Goal: Navigation & Orientation: Find specific page/section

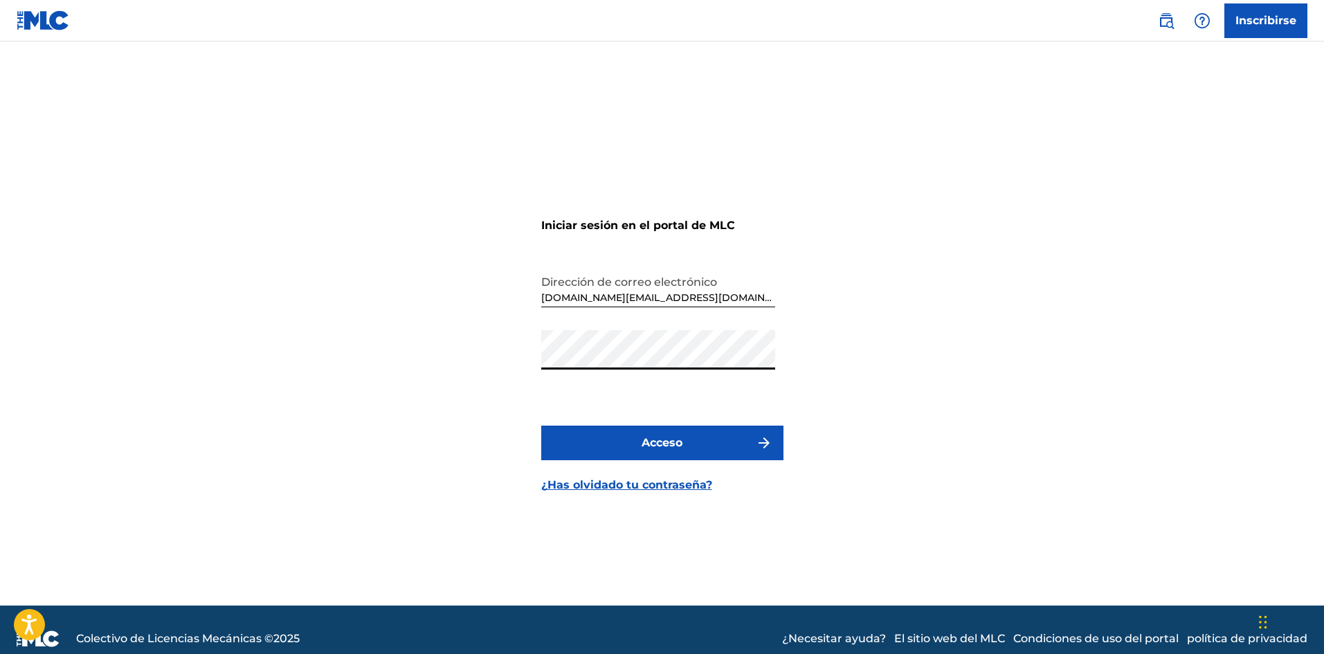
click at [668, 446] on font "Acceso" at bounding box center [662, 442] width 41 height 13
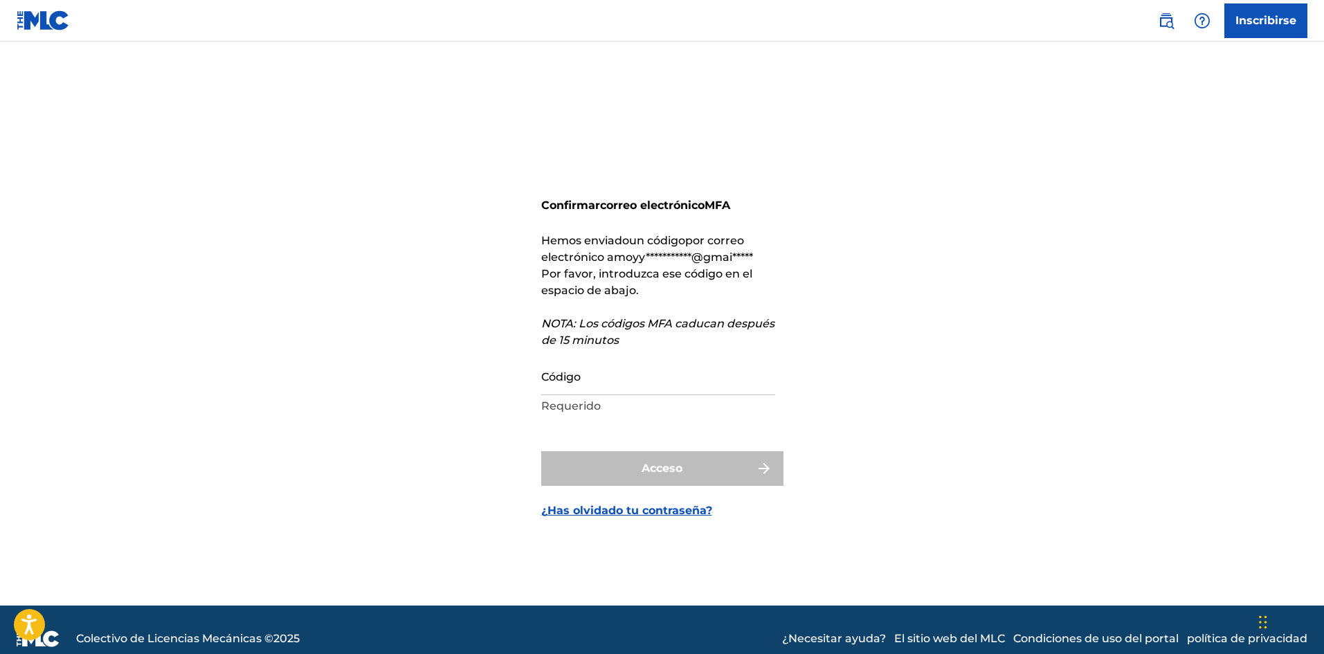
click at [639, 371] on input "Código" at bounding box center [658, 375] width 234 height 39
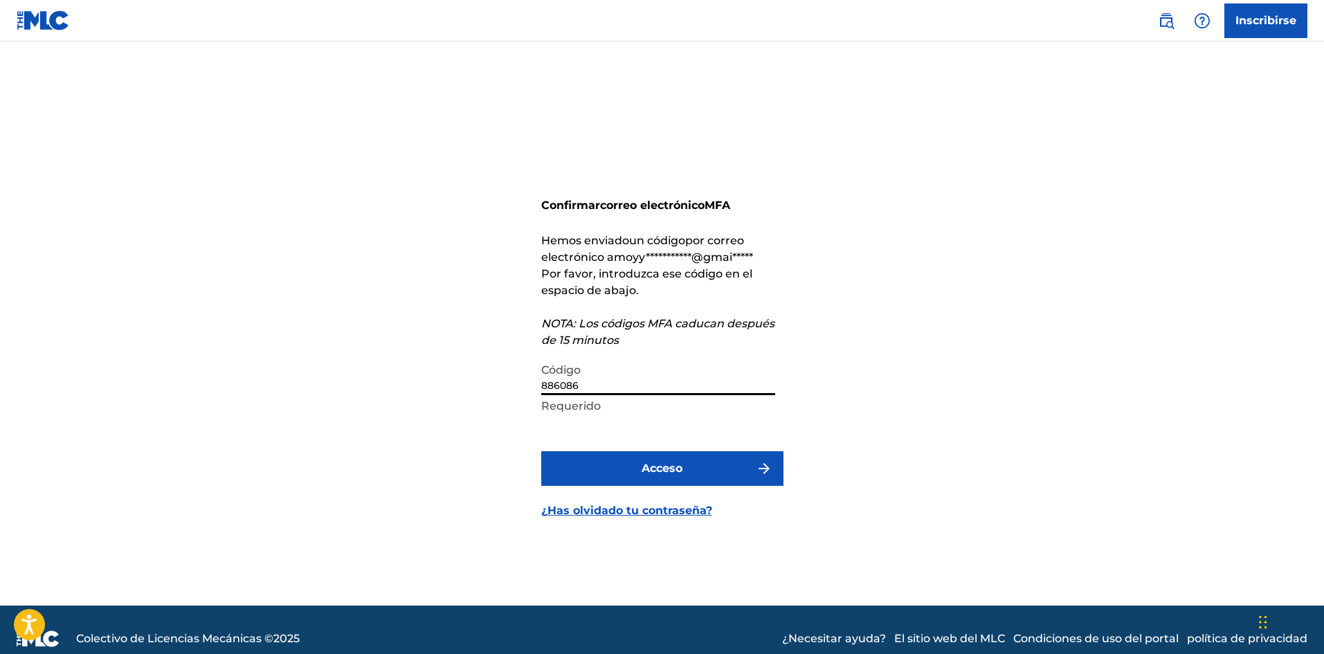
type input "886086"
click at [541, 451] on button "Acceso" at bounding box center [662, 468] width 242 height 35
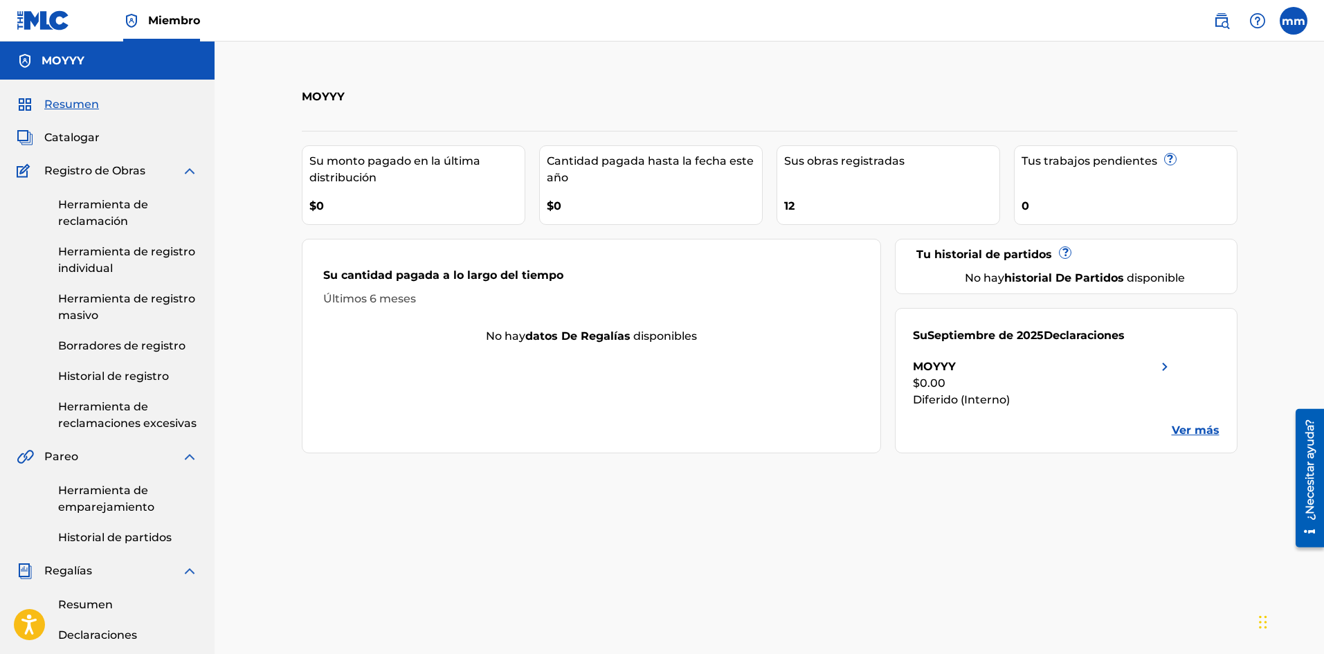
click at [88, 143] on font "Catalogar" at bounding box center [71, 137] width 55 height 13
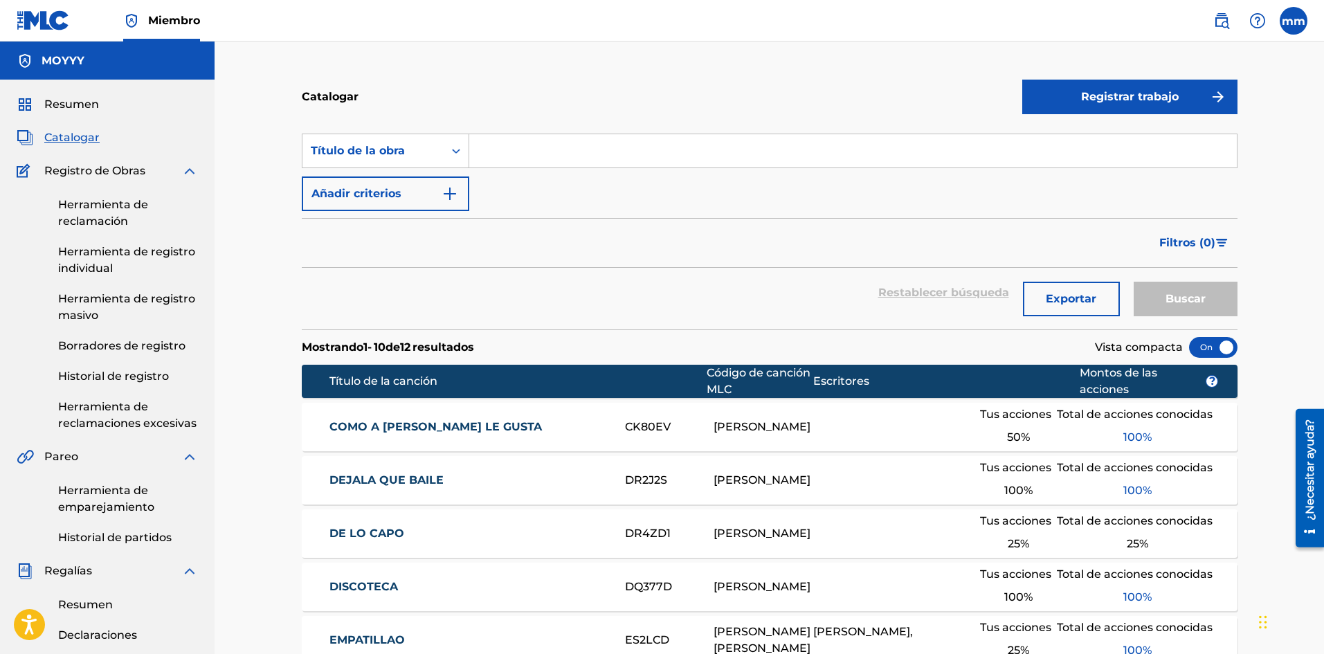
click at [120, 216] on font "Herramienta de reclamación" at bounding box center [103, 213] width 90 height 30
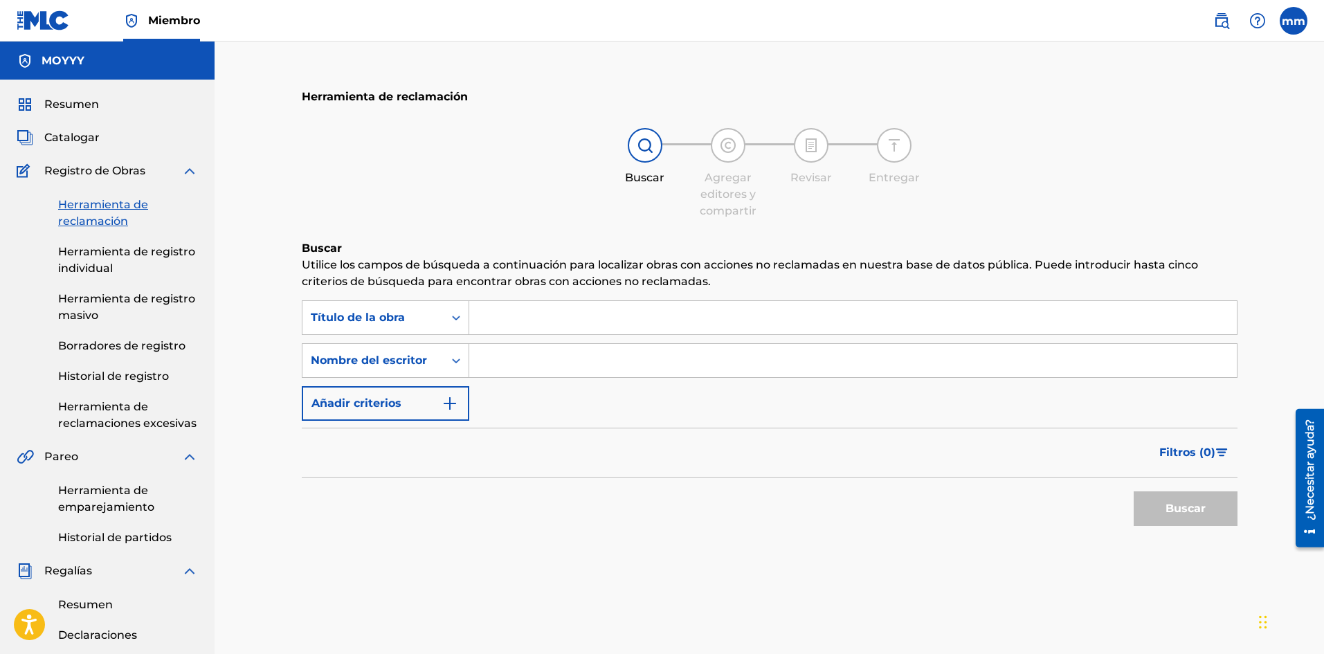
drag, startPoint x: 87, startPoint y: 150, endPoint x: 84, endPoint y: 142, distance: 8.1
click at [87, 150] on div "Resumen Catalogar Registro de Obras Herramienta de reclamación Herramienta de r…" at bounding box center [107, 537] width 215 height 914
click at [83, 138] on font "Catalogar" at bounding box center [71, 137] width 55 height 13
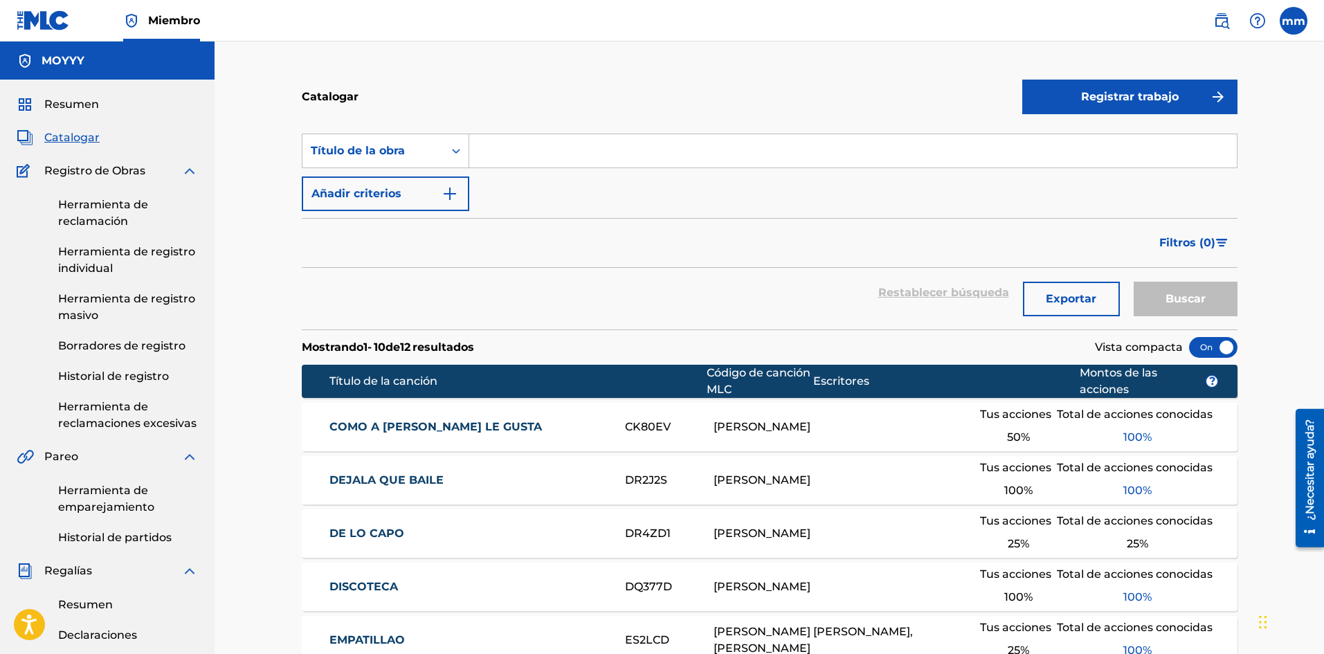
click at [37, 109] on link "Resumen" at bounding box center [58, 104] width 82 height 17
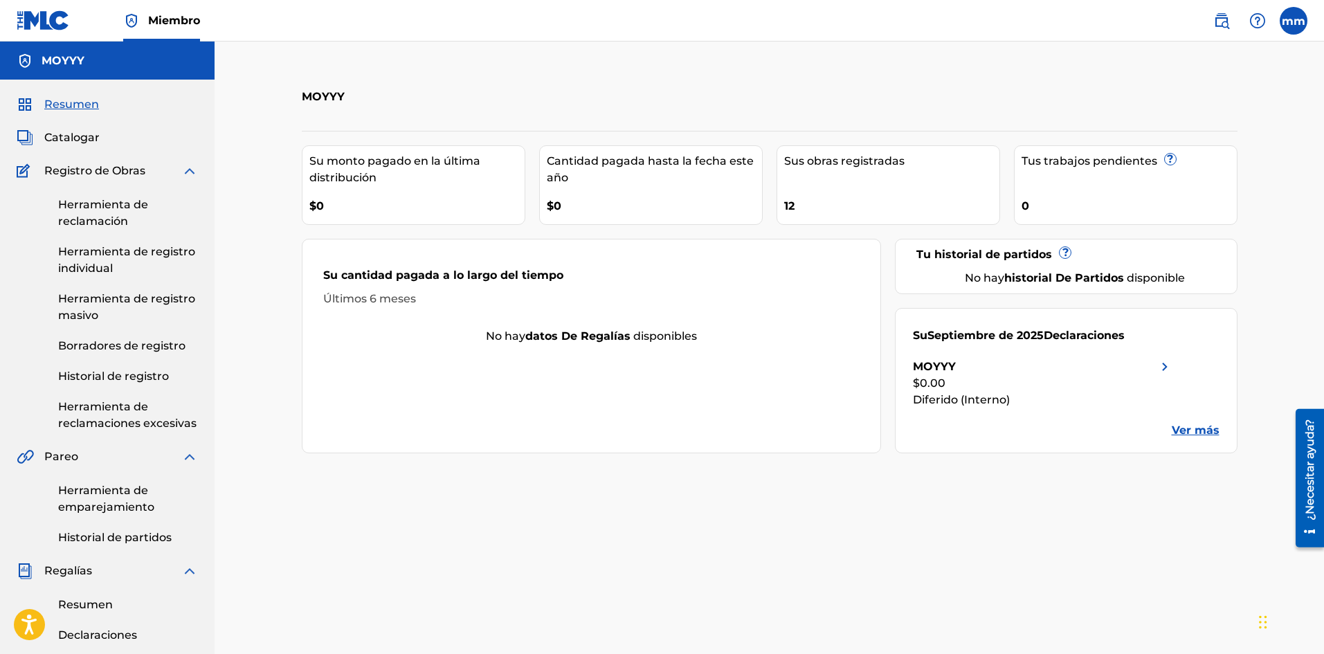
click at [84, 132] on font "Catalogar" at bounding box center [71, 137] width 55 height 13
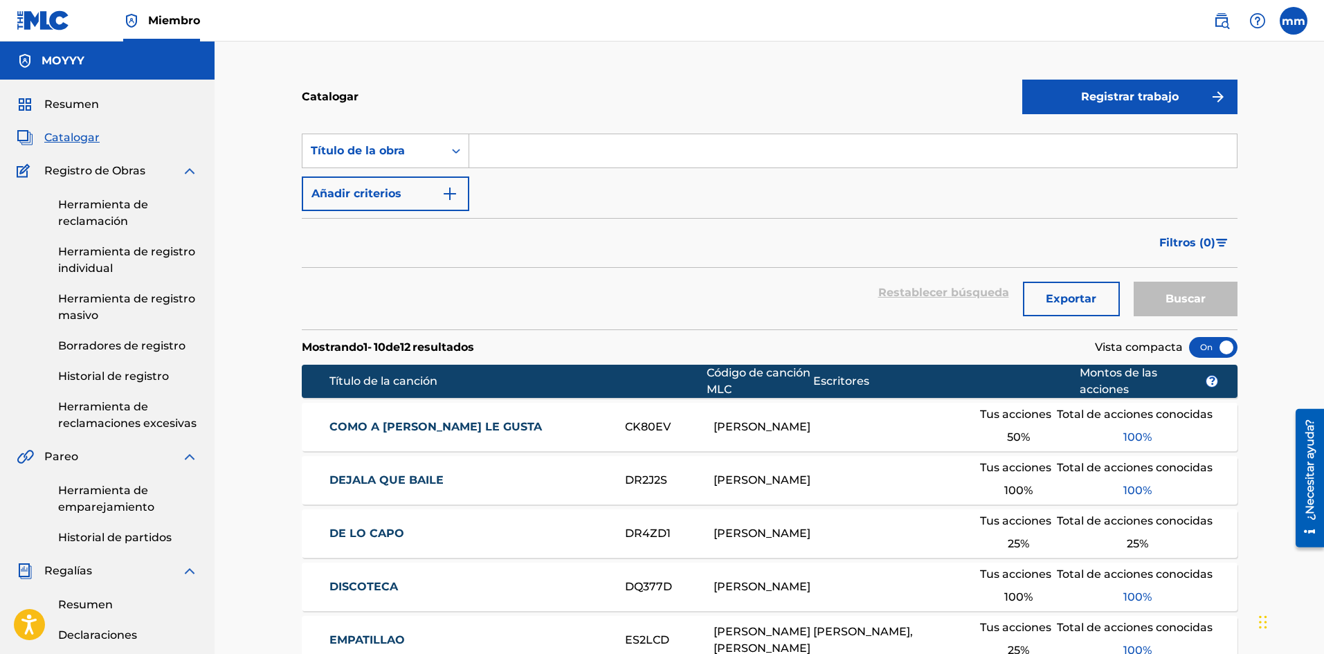
click at [188, 170] on img at bounding box center [189, 171] width 17 height 17
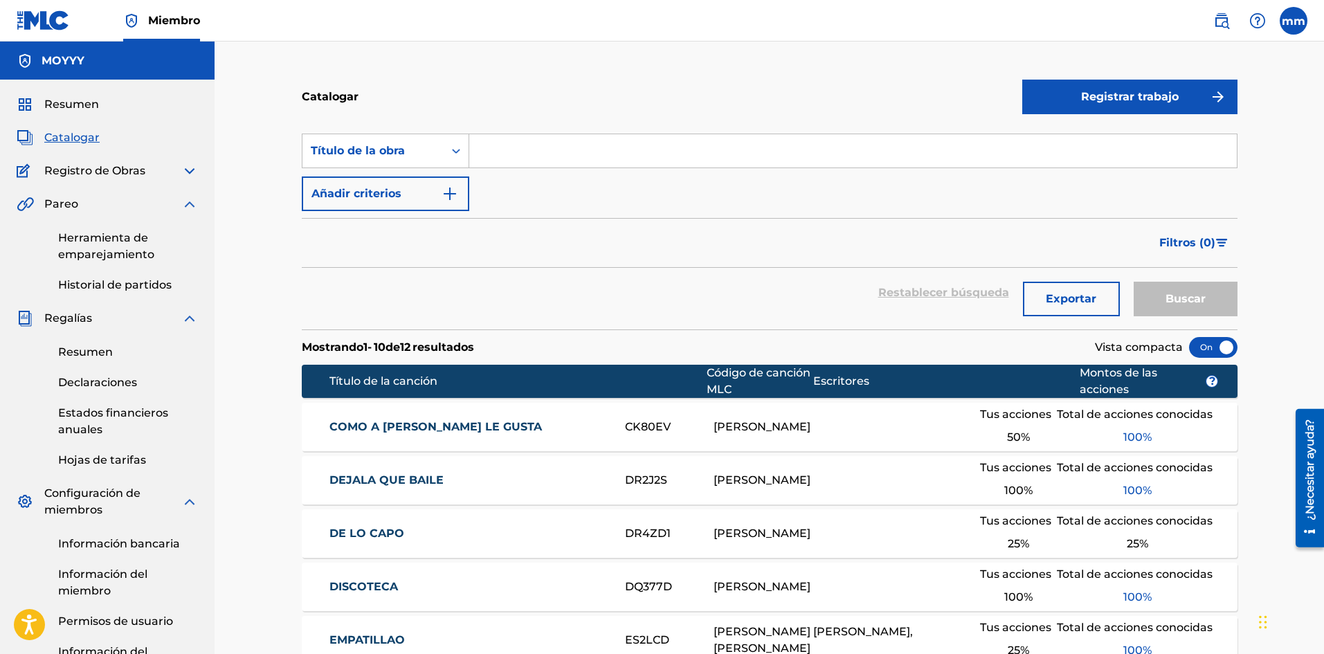
click at [192, 168] on img at bounding box center [189, 171] width 17 height 17
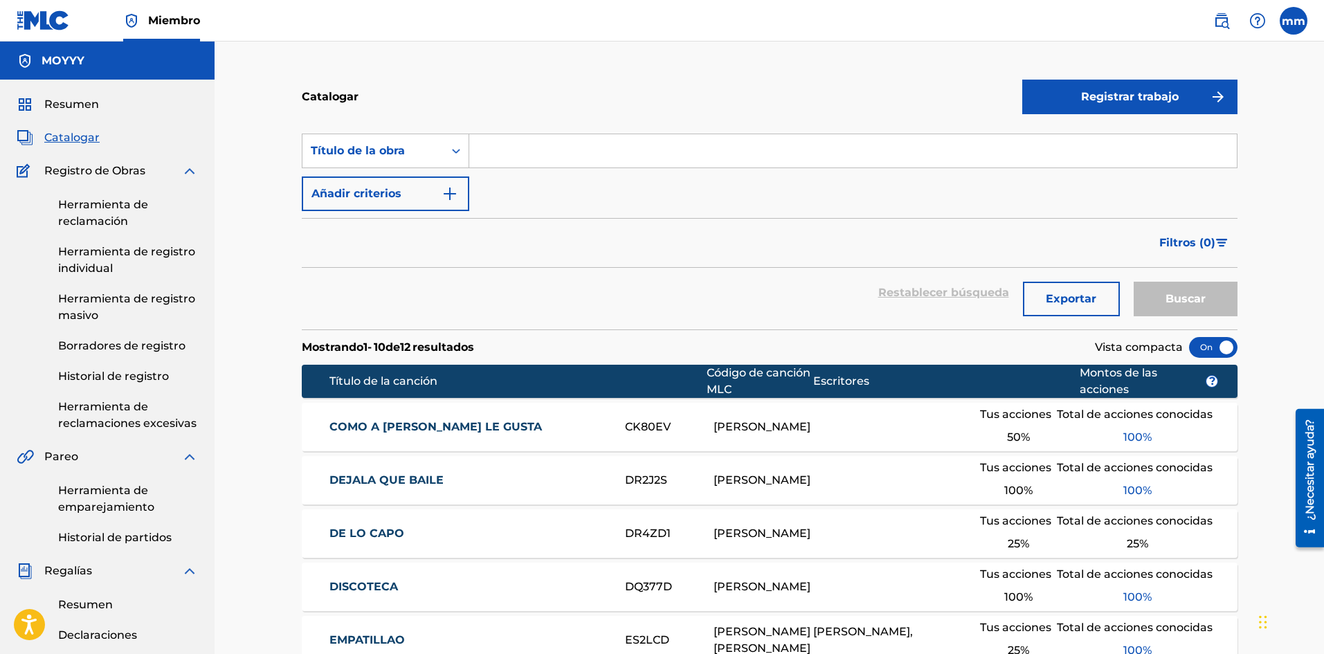
click at [102, 249] on font "Herramienta de registro individual" at bounding box center [126, 260] width 137 height 30
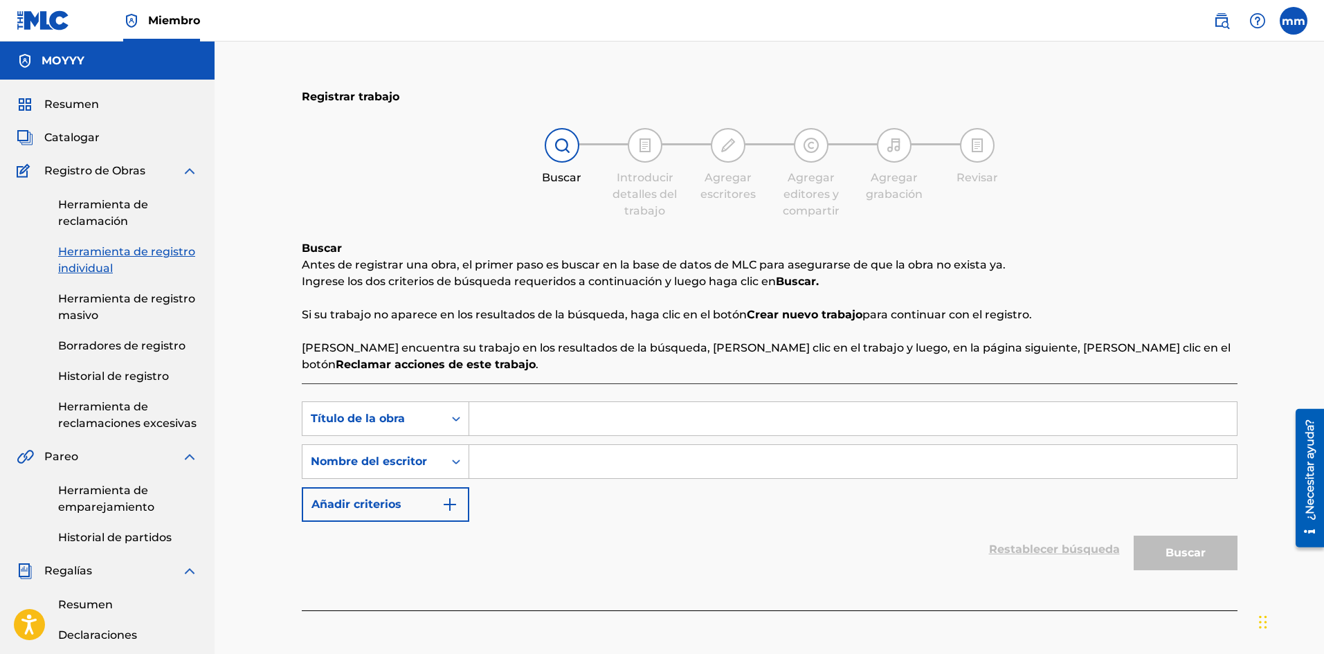
click at [107, 307] on link "Herramienta de registro masivo" at bounding box center [128, 307] width 140 height 33
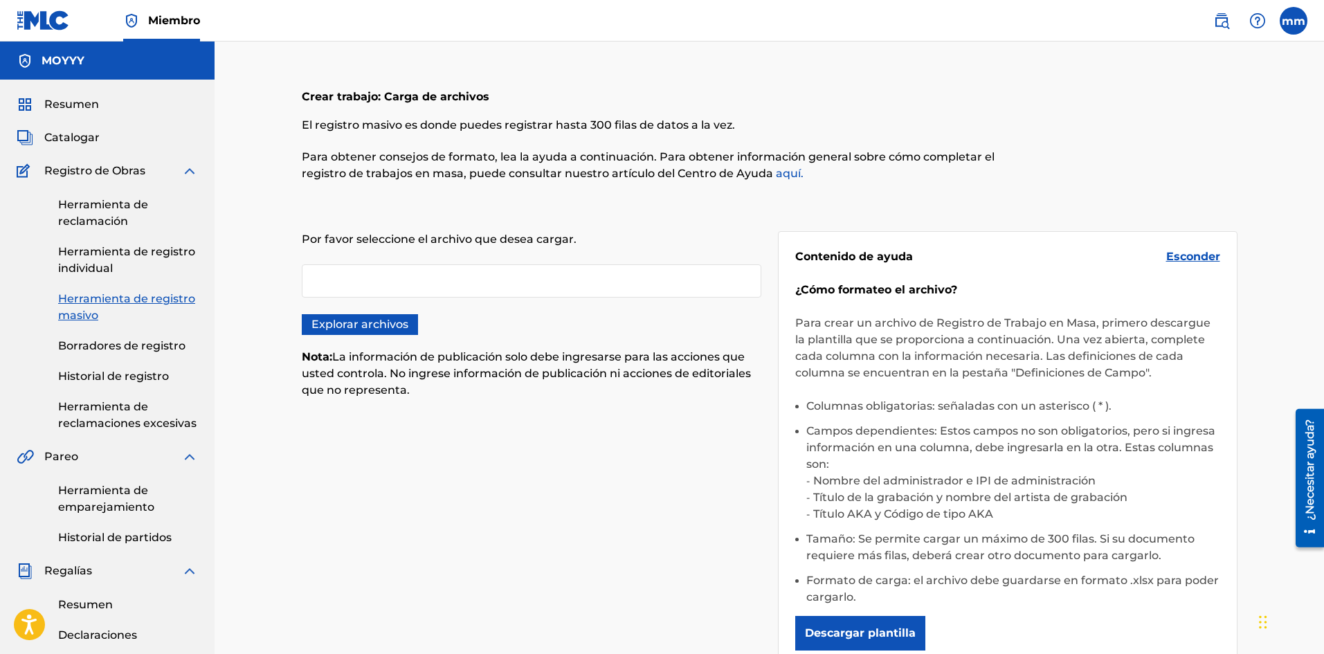
click at [137, 363] on div "Herramienta de reclamación Herramienta de registro individual Herramienta de re…" at bounding box center [107, 305] width 181 height 253
click at [149, 379] on font "Historial de registro" at bounding box center [113, 376] width 111 height 13
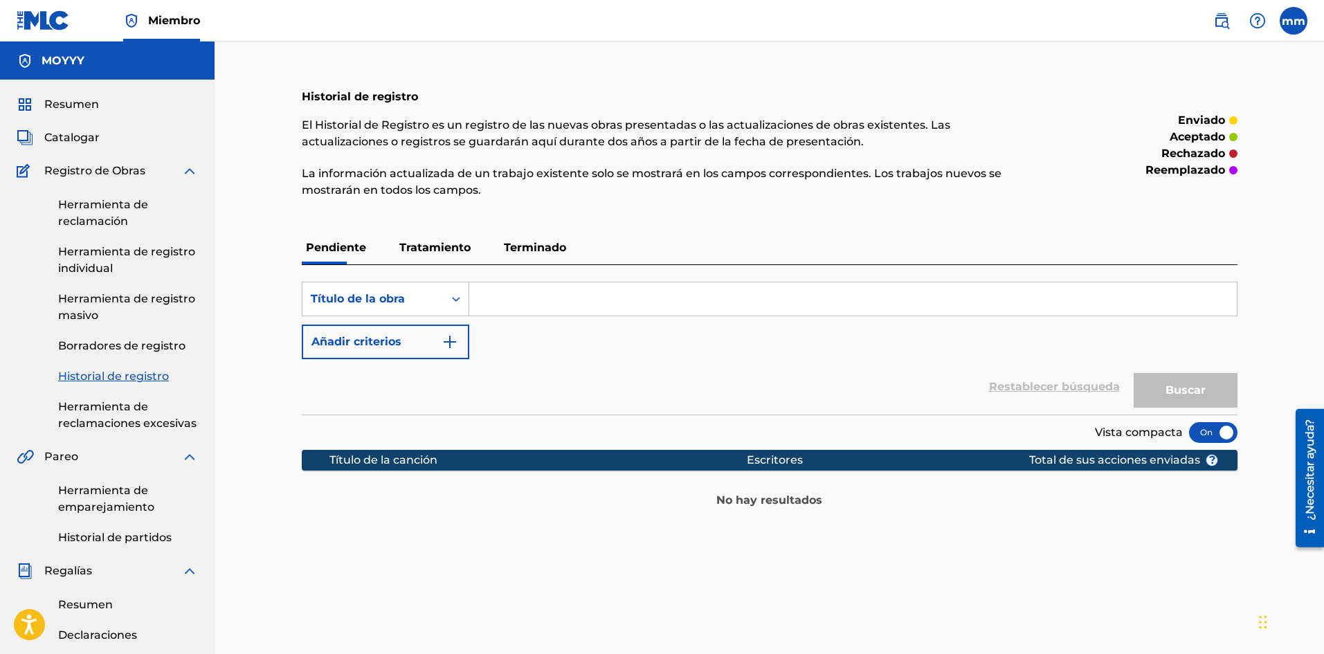
click at [66, 105] on font "Resumen" at bounding box center [71, 104] width 55 height 13
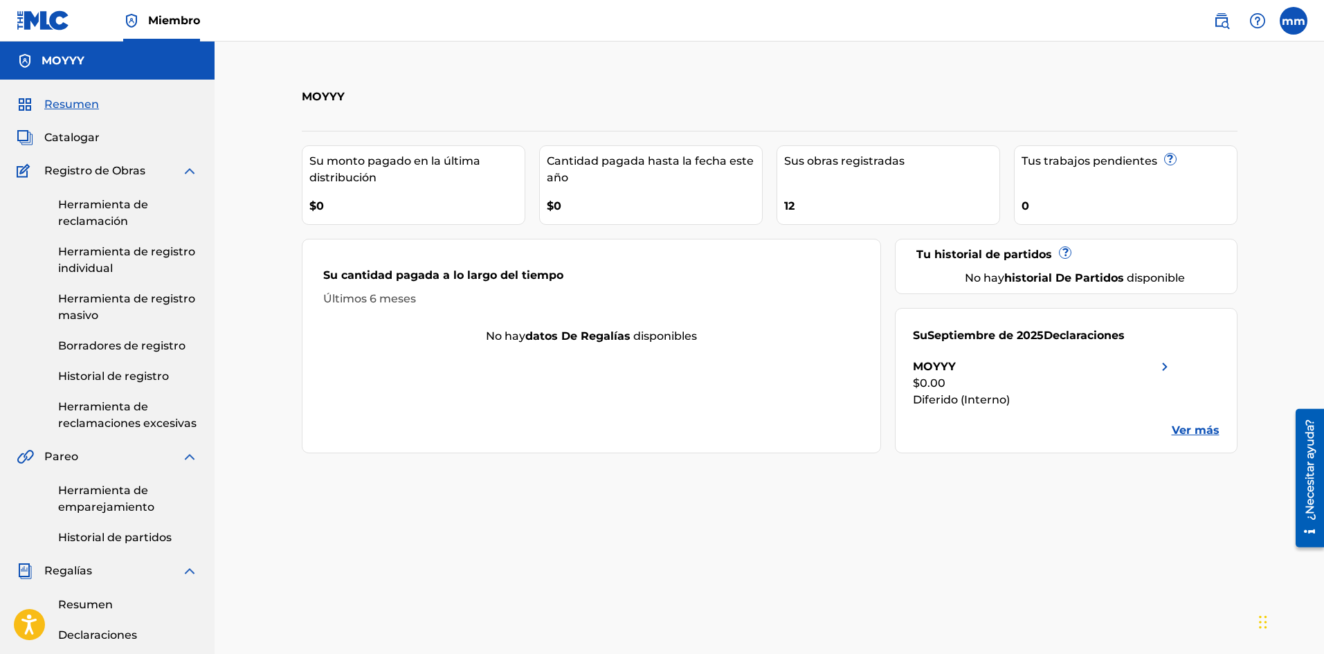
click at [443, 193] on div "$0" at bounding box center [416, 201] width 215 height 31
drag, startPoint x: 1166, startPoint y: 367, endPoint x: 1158, endPoint y: 369, distance: 8.6
click at [1166, 367] on img at bounding box center [1165, 367] width 17 height 17
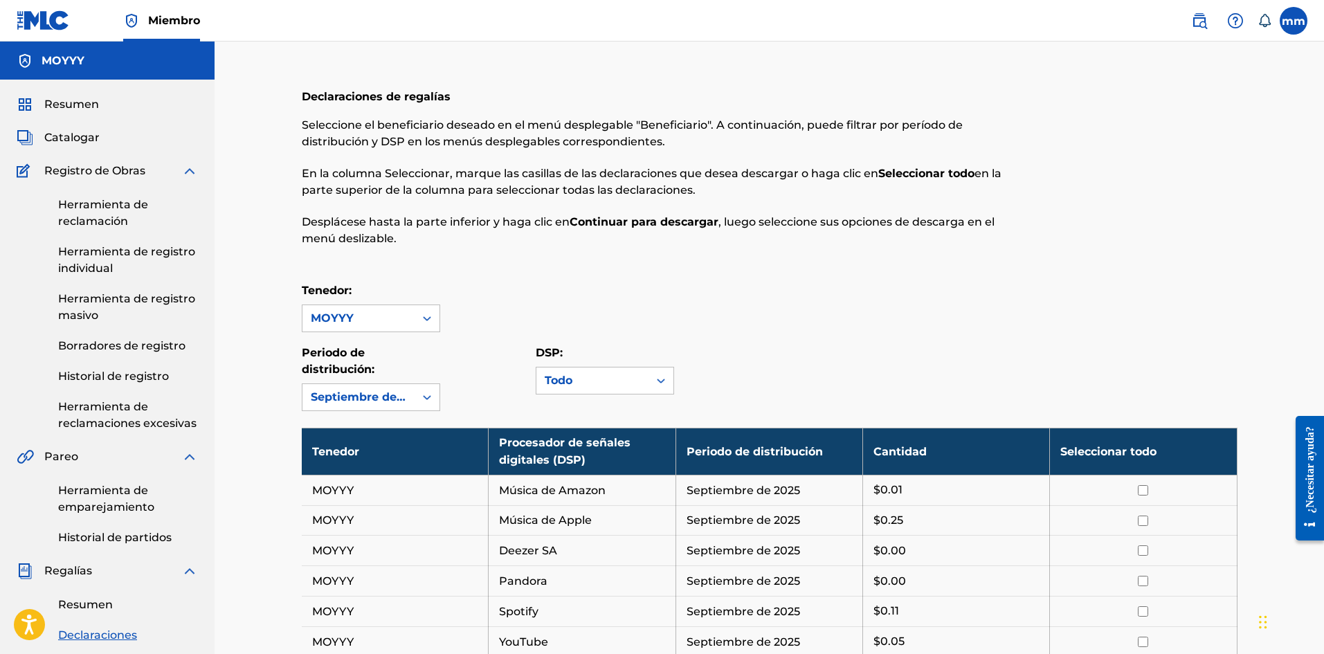
scroll to position [69, 0]
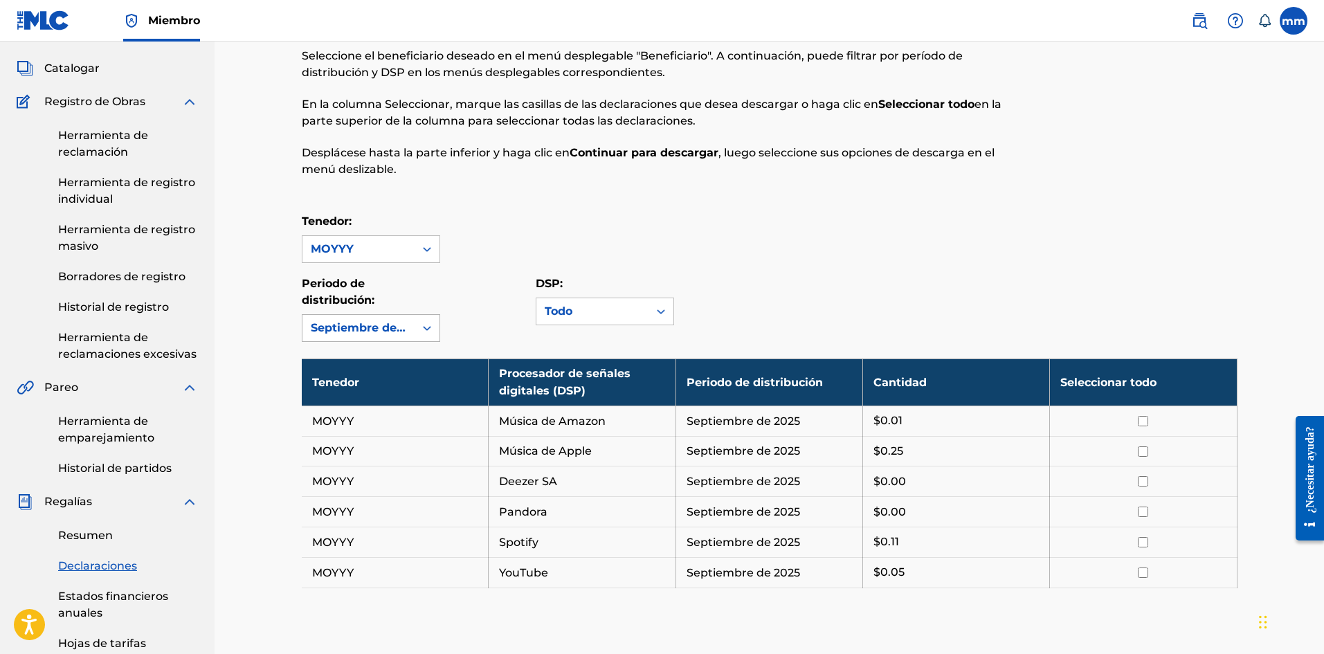
click at [419, 328] on div at bounding box center [427, 328] width 25 height 25
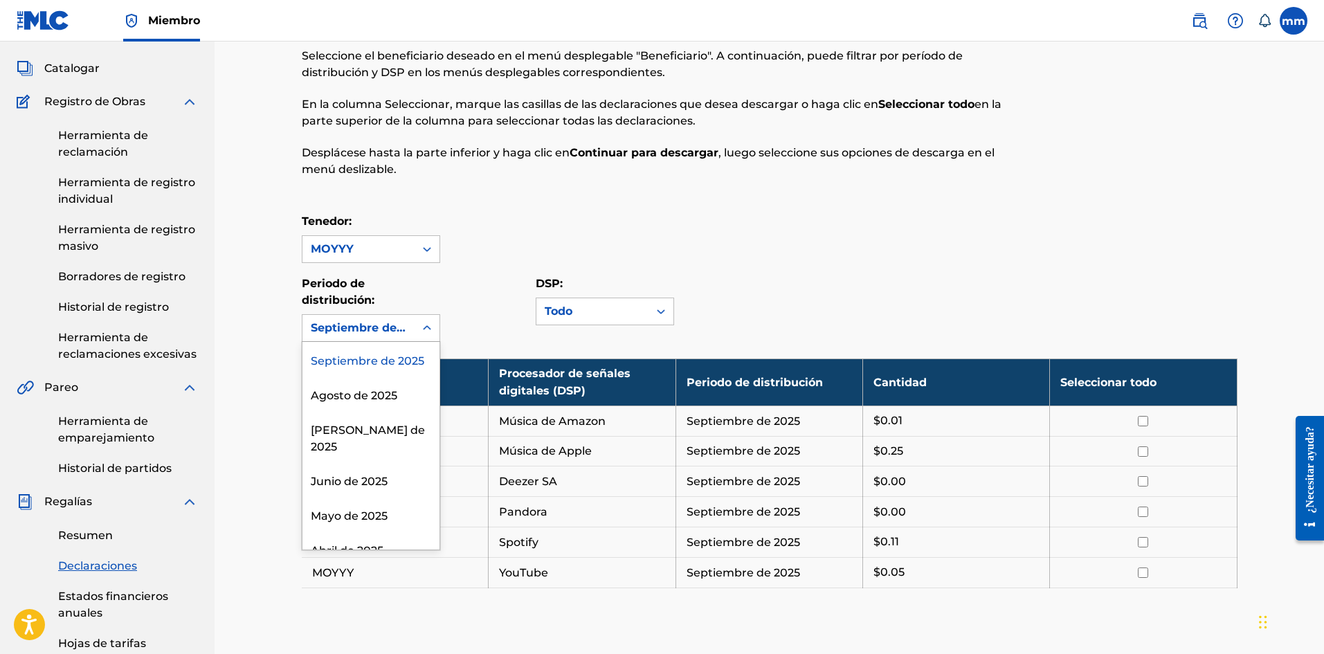
scroll to position [181, 0]
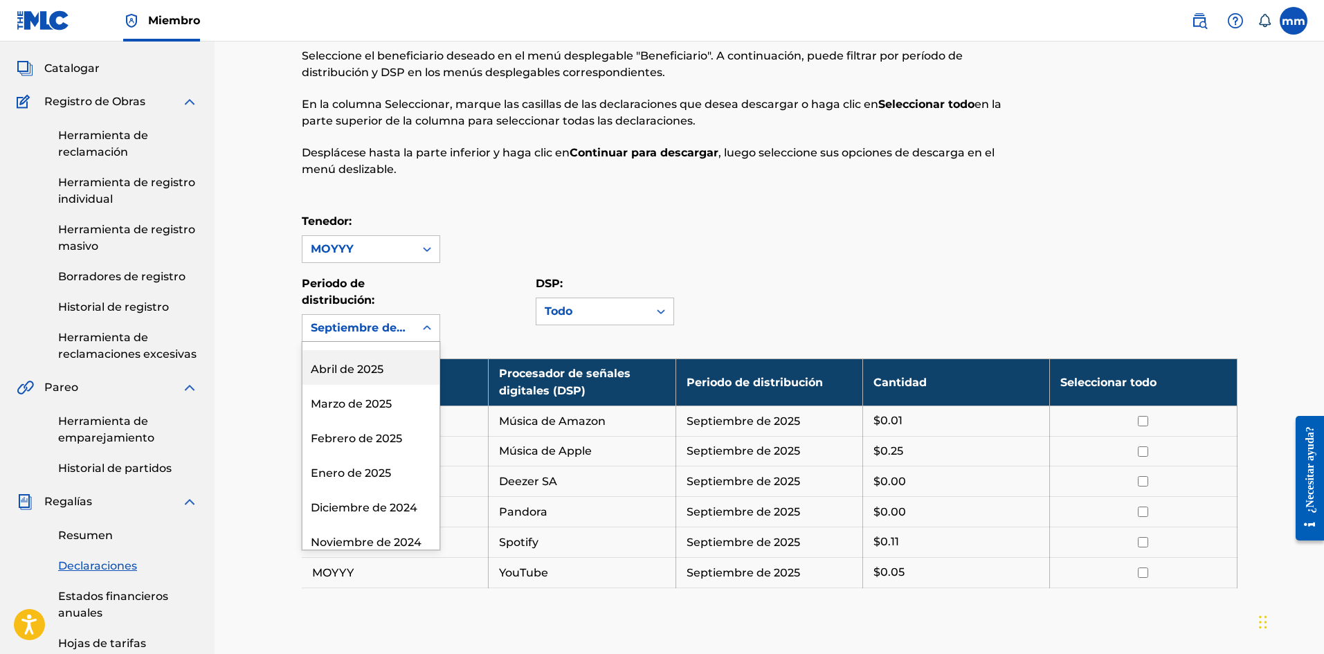
click at [407, 375] on div "Abril de 2025" at bounding box center [371, 367] width 137 height 35
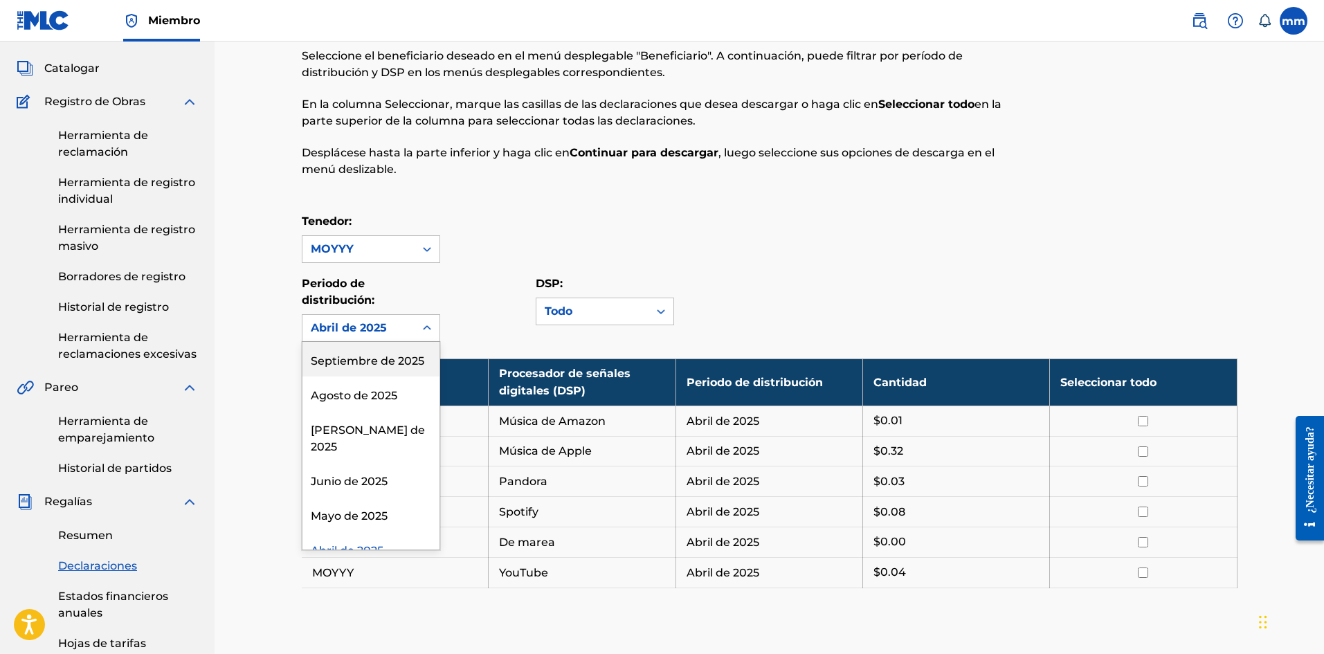
click at [433, 336] on div at bounding box center [427, 328] width 25 height 25
click at [417, 373] on div "Septiembre de 2025" at bounding box center [371, 359] width 137 height 35
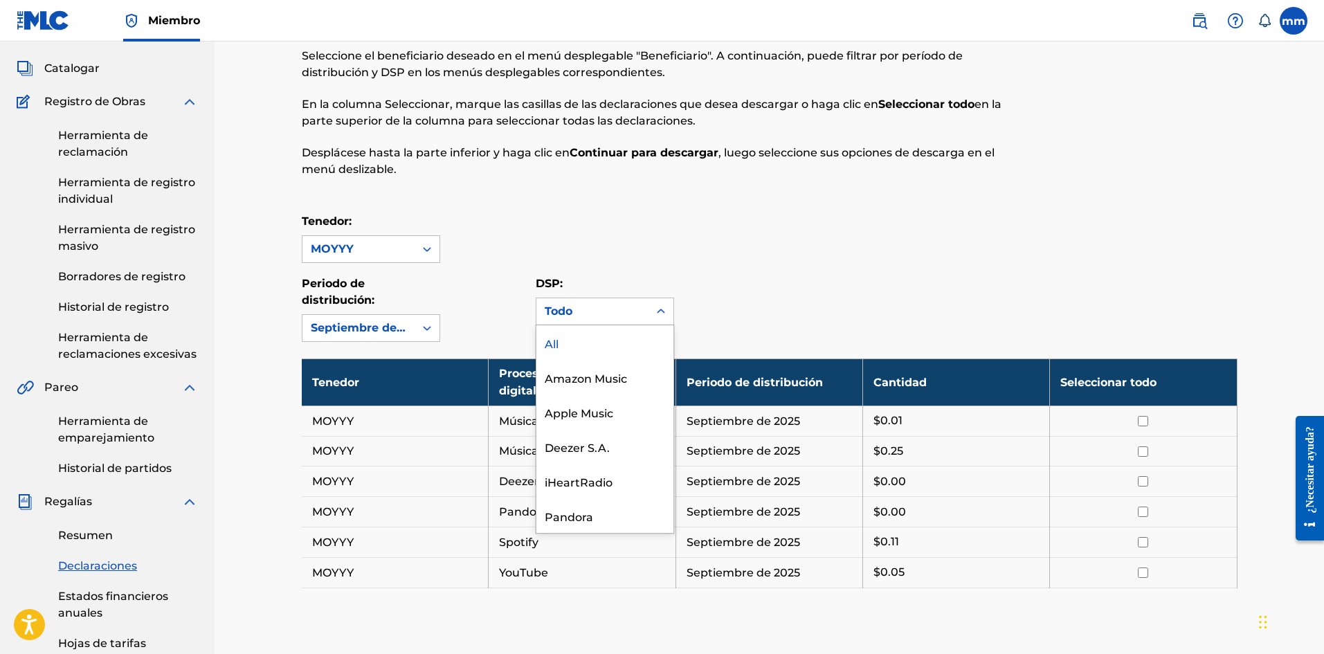
click at [620, 315] on div "Todo" at bounding box center [593, 311] width 96 height 17
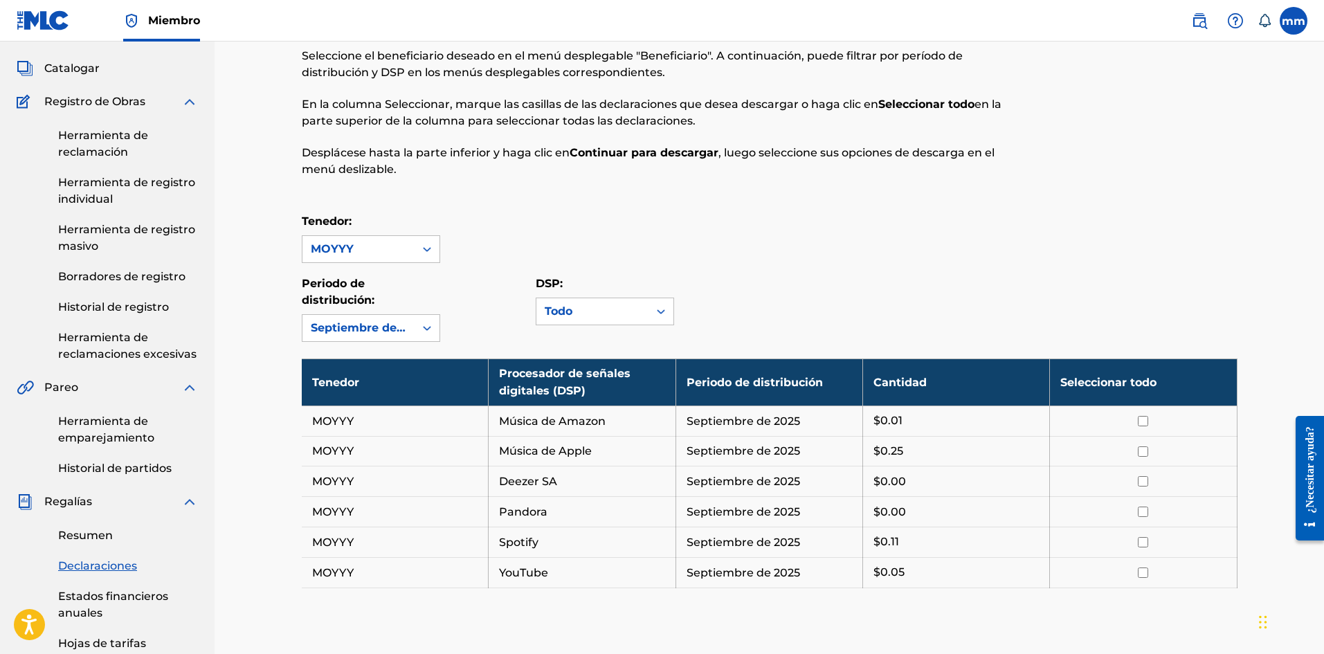
click at [836, 324] on div "Periodo de distribución: Septiembre de 2025 DSP: Todo" at bounding box center [770, 309] width 936 height 66
click at [119, 132] on font "Herramienta de reclamación" at bounding box center [103, 144] width 90 height 30
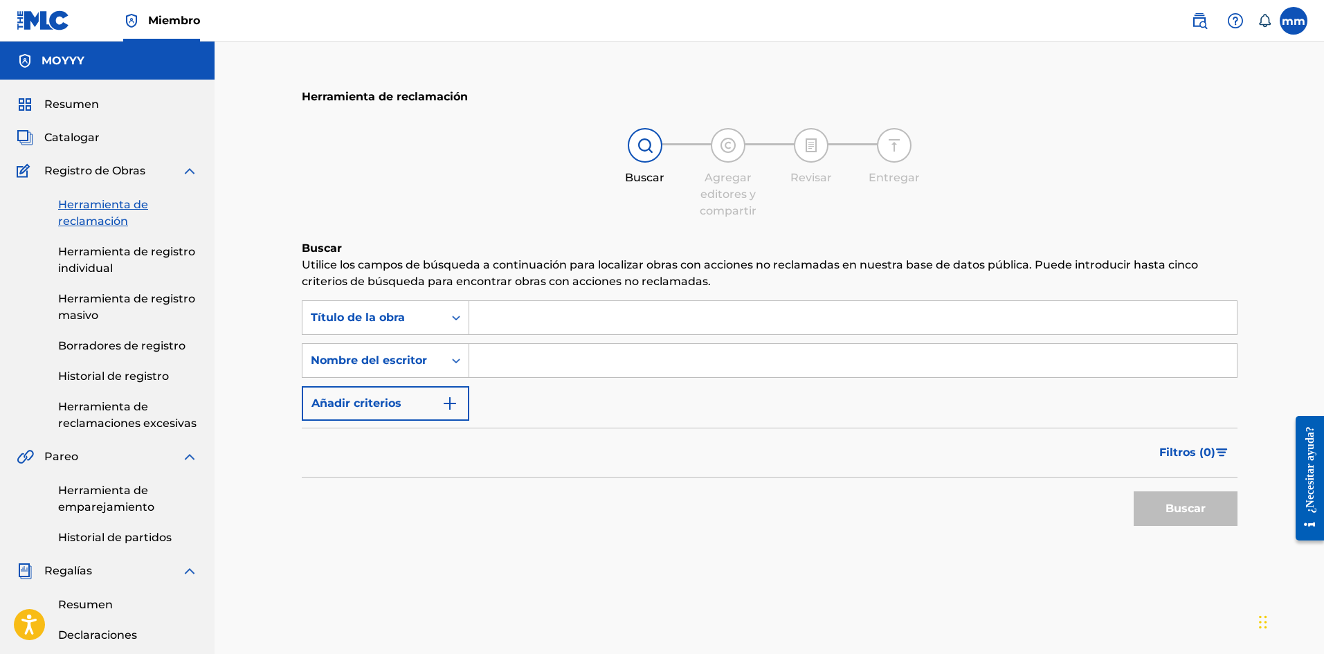
click at [51, 98] on font "Resumen" at bounding box center [71, 104] width 55 height 13
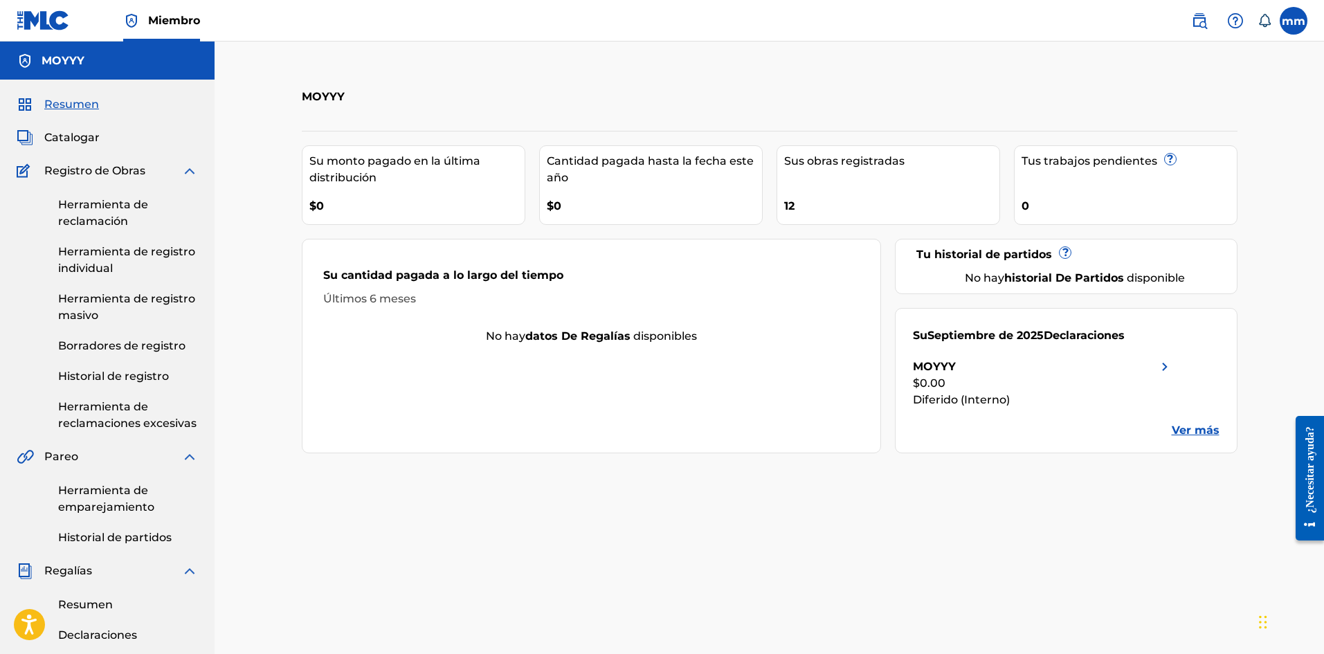
click at [52, 27] on img at bounding box center [43, 20] width 53 height 20
click at [93, 135] on font "Catalogar" at bounding box center [71, 137] width 55 height 13
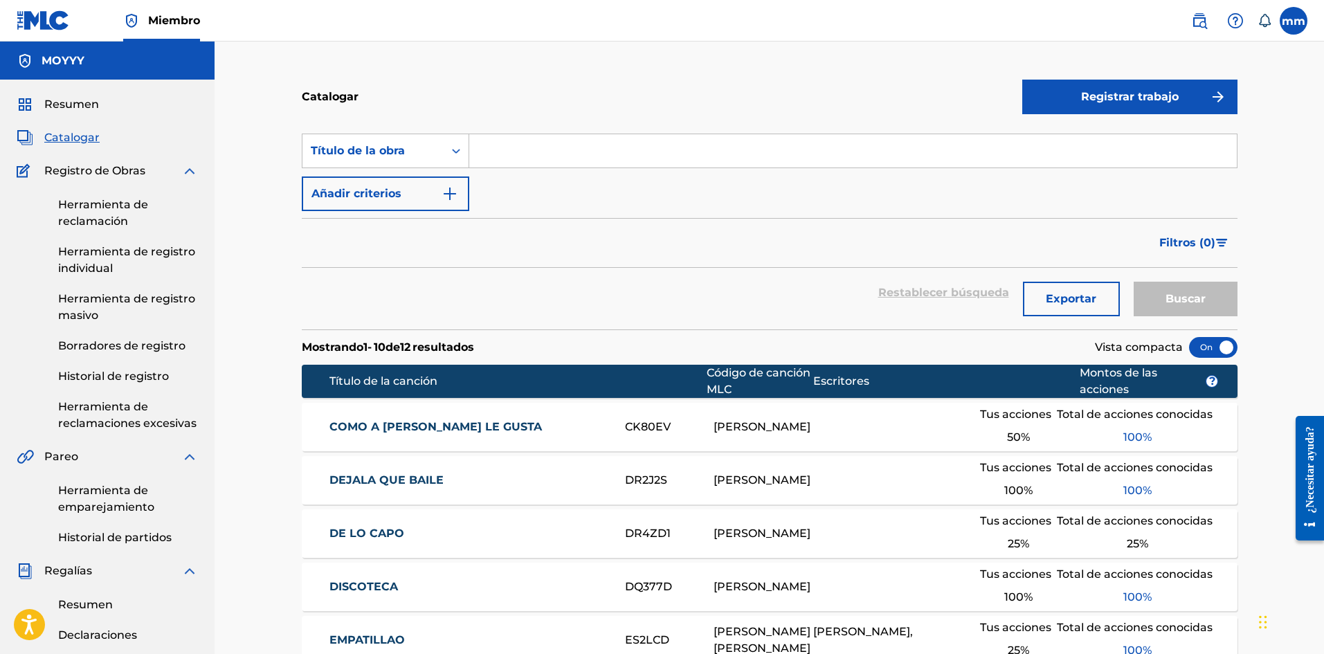
click at [44, 26] on img at bounding box center [43, 20] width 53 height 20
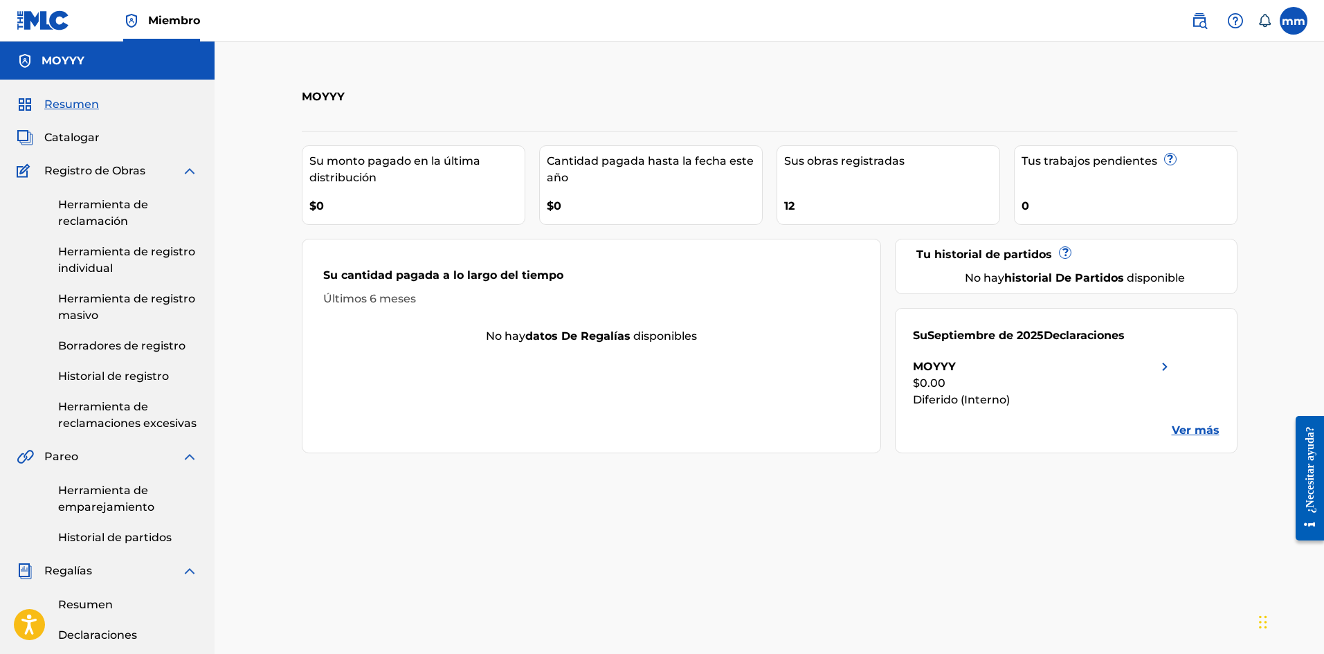
click at [189, 170] on img at bounding box center [189, 171] width 17 height 17
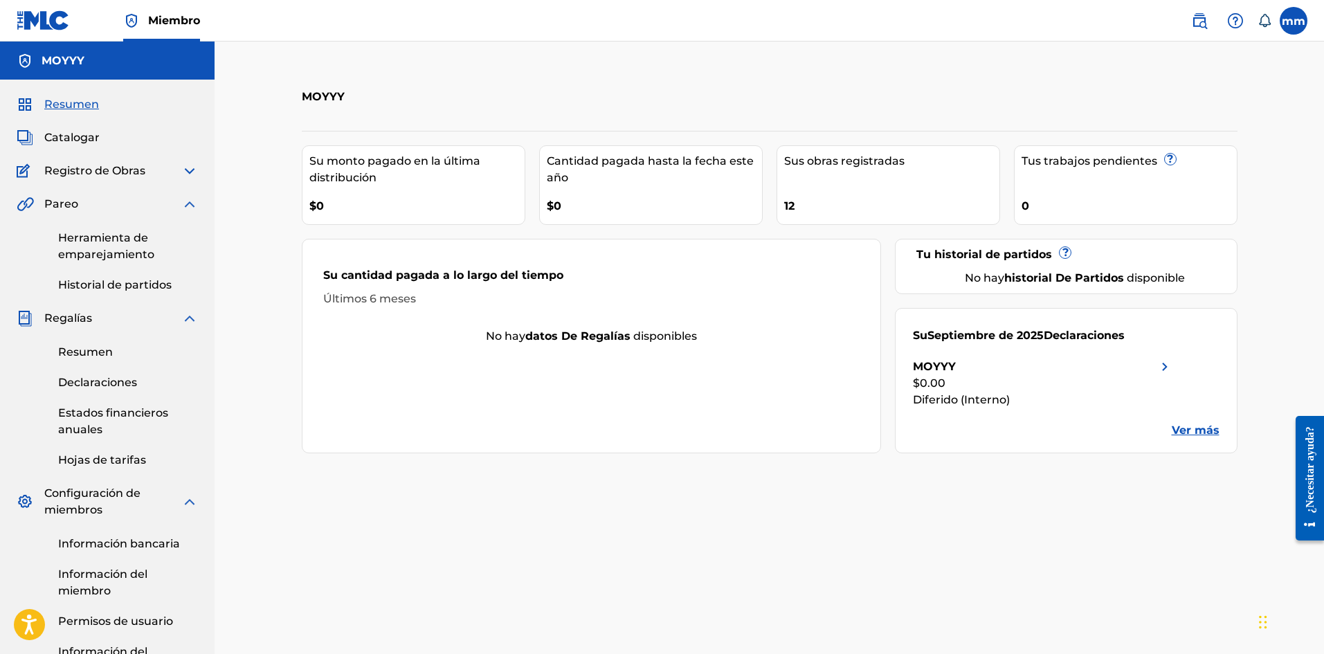
click at [191, 170] on img at bounding box center [189, 171] width 17 height 17
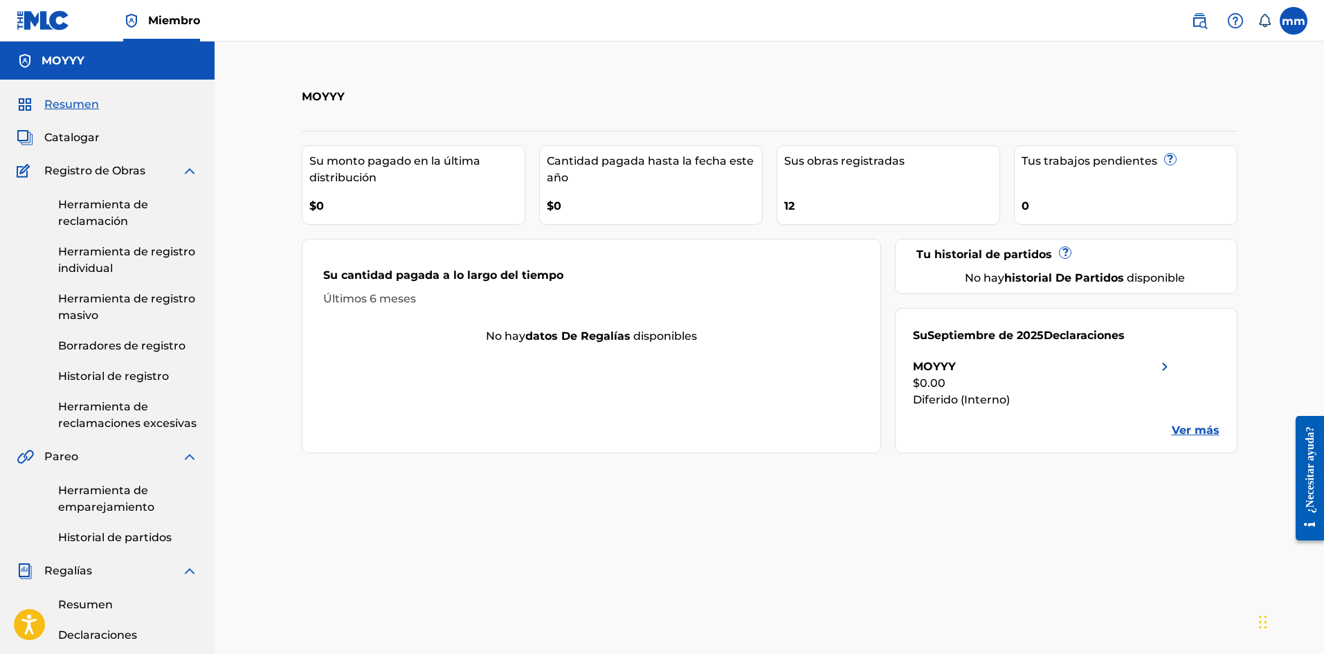
click at [293, 17] on nav "Miembro mm mm [PERSON_NAME] [DOMAIN_NAME][EMAIL_ADDRESS][DOMAIN_NAME] Preferenc…" at bounding box center [662, 21] width 1324 height 42
click at [35, 12] on img at bounding box center [43, 20] width 53 height 20
click at [71, 136] on font "Catalogar" at bounding box center [71, 137] width 55 height 13
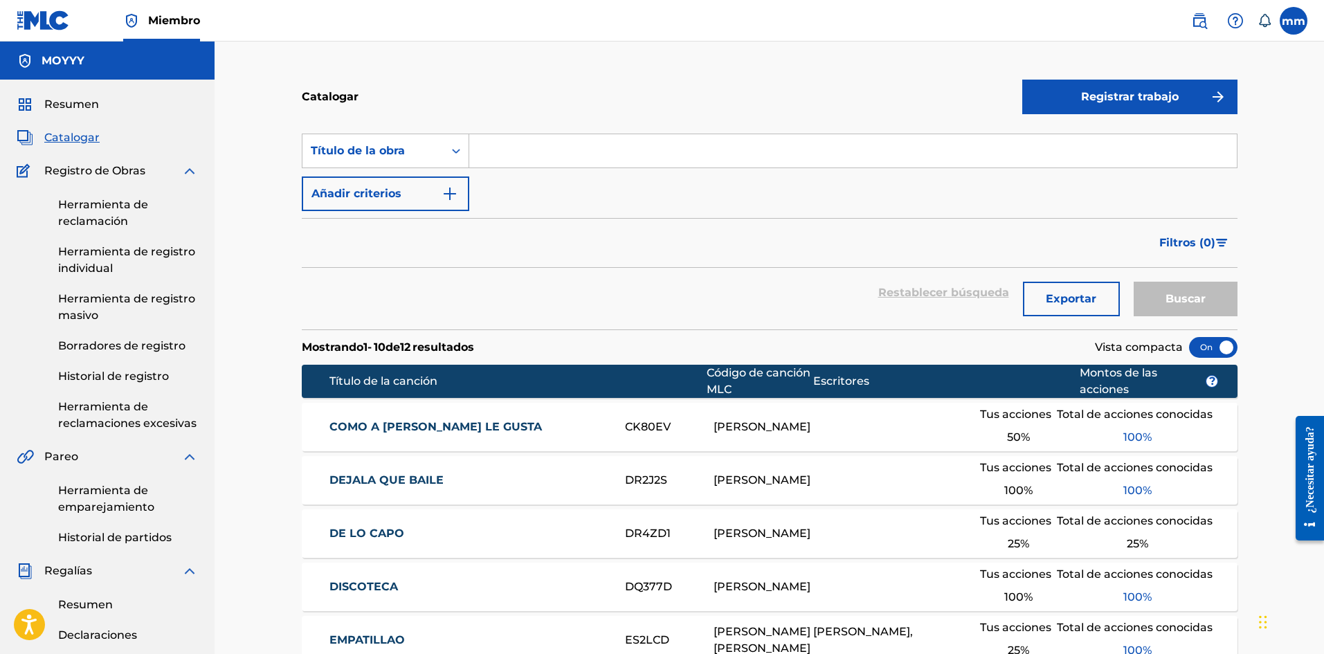
click at [46, 18] on img at bounding box center [43, 20] width 53 height 20
